Goal: Navigation & Orientation: Find specific page/section

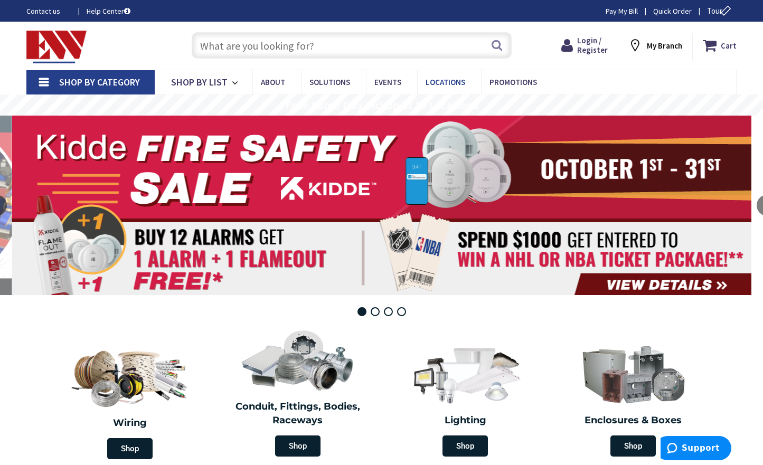
drag, startPoint x: 0, startPoint y: 0, endPoint x: 476, endPoint y: 70, distance: 481.2
click at [483, 52] on input "text" at bounding box center [352, 45] width 320 height 26
click at [457, 79] on span "Locations" at bounding box center [445, 82] width 40 height 10
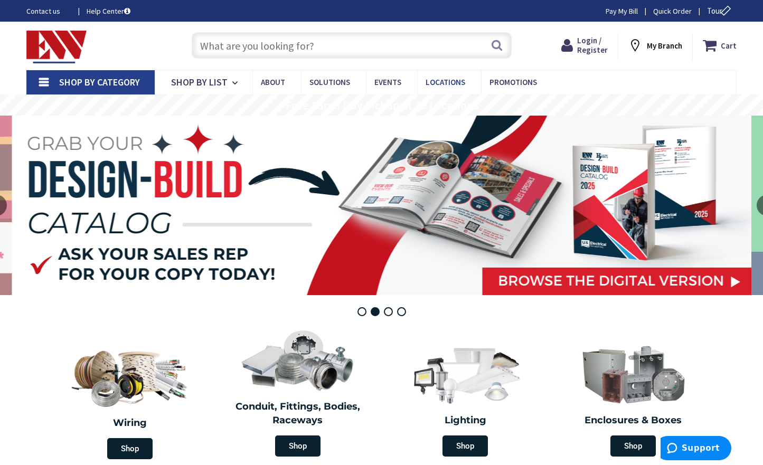
click at [435, 78] on span "Locations" at bounding box center [445, 82] width 40 height 10
